Goal: Task Accomplishment & Management: Use online tool/utility

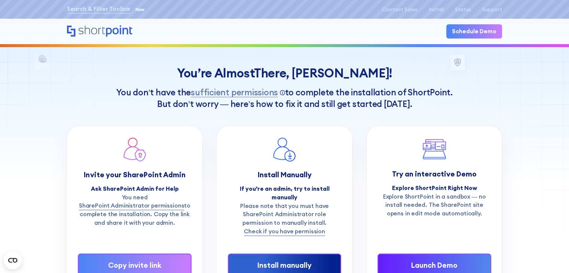
scroll to position [75, 0]
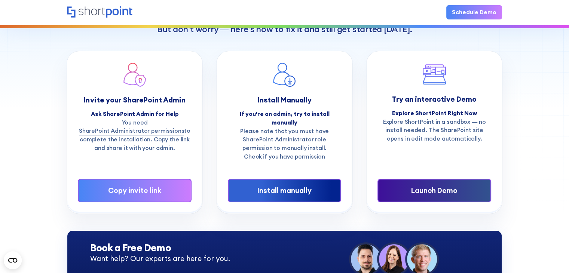
click at [448, 187] on div "Launch Demo" at bounding box center [434, 190] width 89 height 11
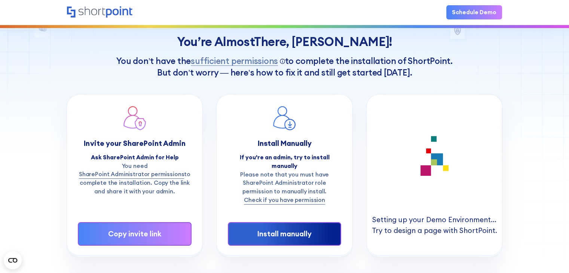
scroll to position [0, 0]
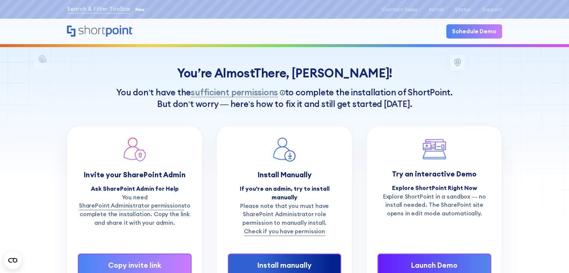
click at [125, 68] on div "You’re Almost There, [PERSON_NAME] !" at bounding box center [284, 73] width 435 height 14
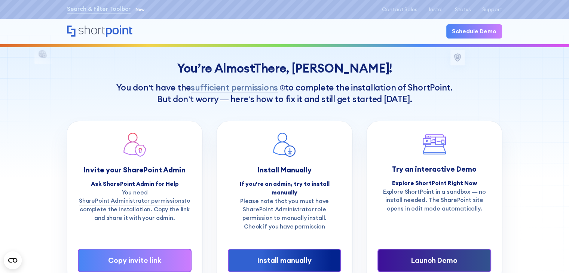
scroll to position [75, 0]
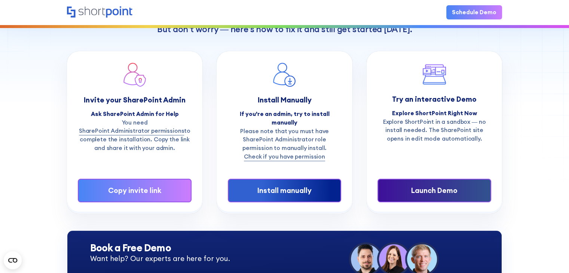
click at [435, 185] on div "Launch Demo" at bounding box center [434, 190] width 89 height 11
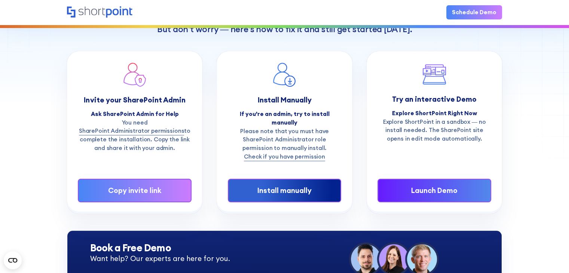
click at [509, 160] on div "You’re Almost There, [PERSON_NAME] ! You don’t have the sufficient permissions …" at bounding box center [284, 77] width 569 height 305
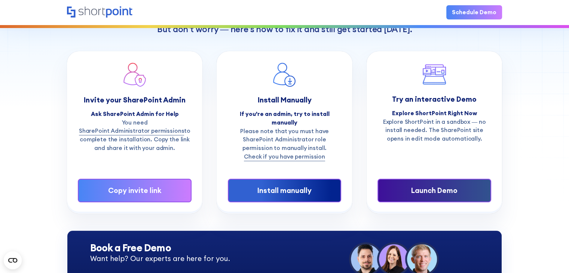
click at [441, 185] on div "Launch Demo" at bounding box center [434, 190] width 89 height 11
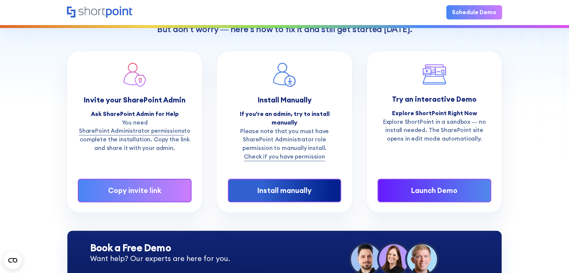
click at [525, 90] on div "You’re Almost There, Sanket ! You don’t have the sufficient permissions Click t…" at bounding box center [284, 77] width 569 height 305
